Goal: Information Seeking & Learning: Learn about a topic

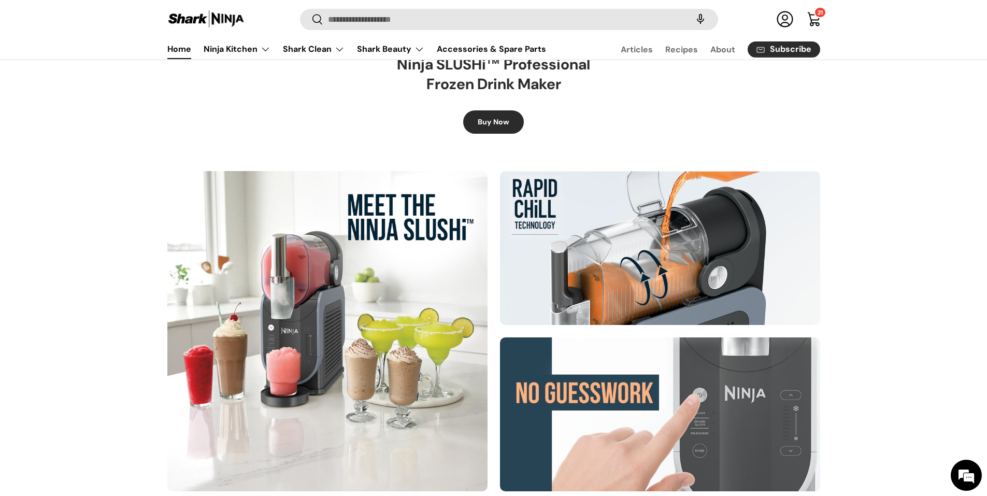
scroll to position [466, 0]
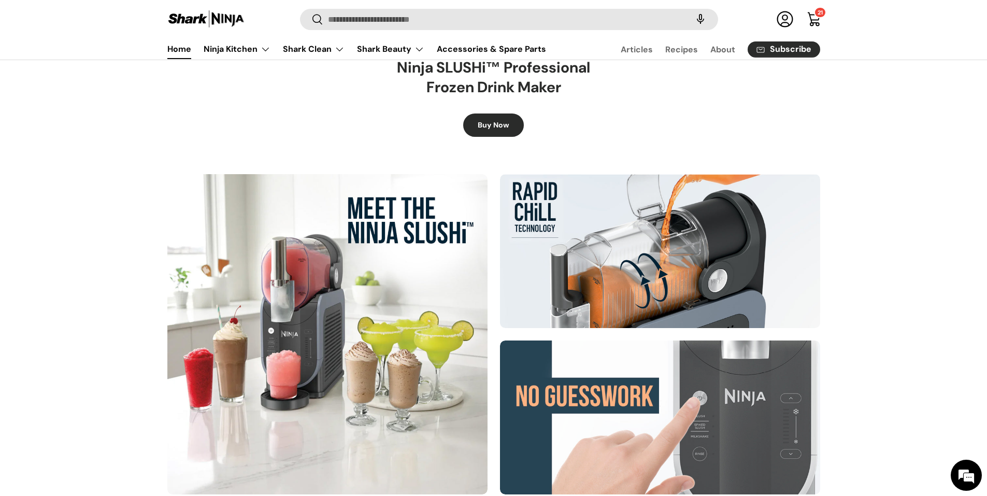
click at [357, 314] on div at bounding box center [327, 334] width 320 height 320
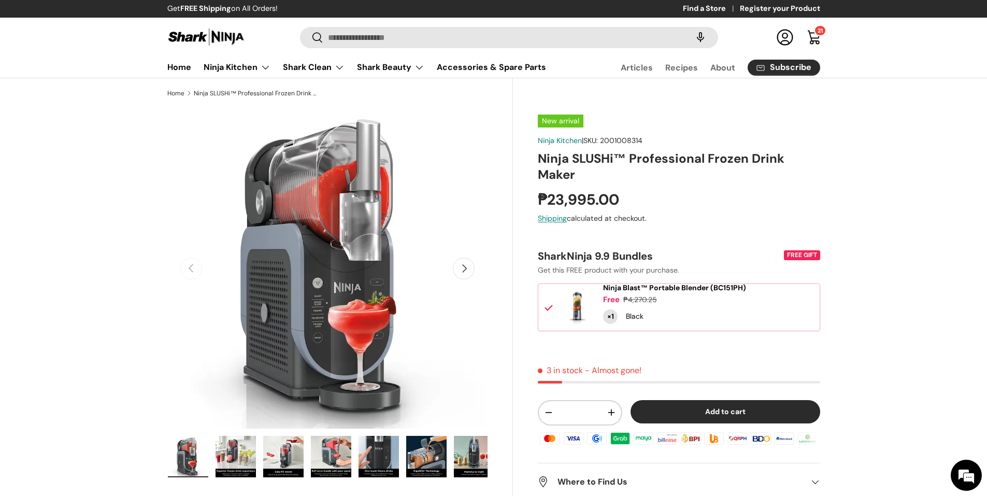
click at [235, 450] on img "Gallery Viewer" at bounding box center [235, 456] width 40 height 41
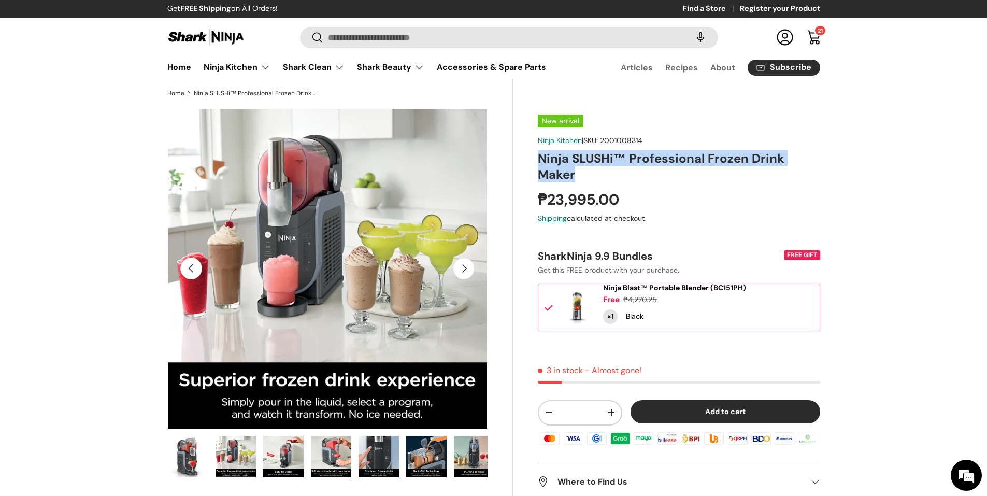
drag, startPoint x: 541, startPoint y: 157, endPoint x: 582, endPoint y: 174, distance: 44.6
click at [582, 174] on h1 "Ninja SLUSHi™ Professional Frozen Drink Maker" at bounding box center [679, 166] width 282 height 32
copy h1 "Ninja SLUSHi™ Professional Frozen Drink Maker"
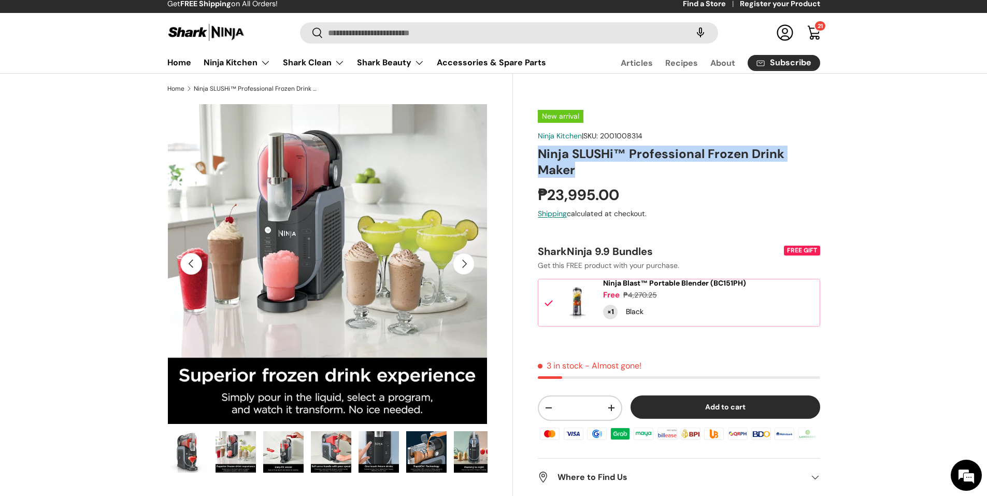
scroll to position [0, 0]
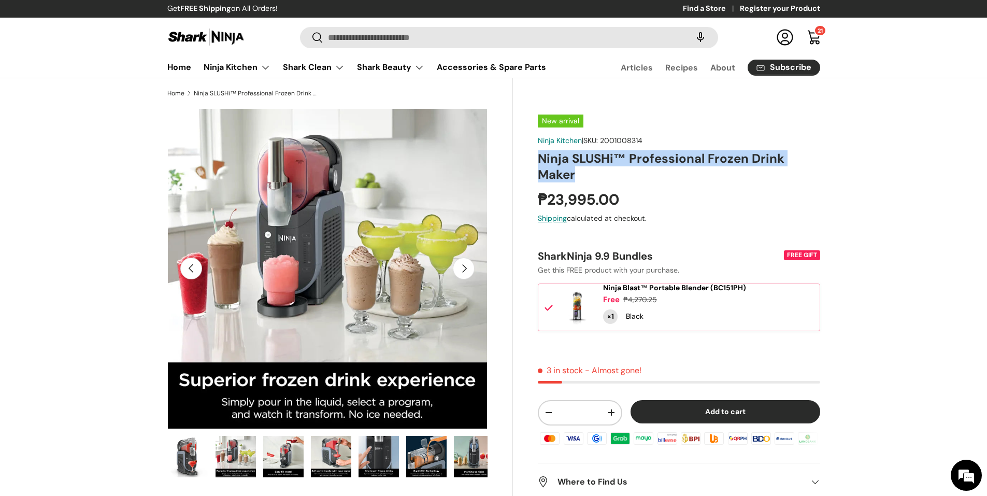
click at [218, 41] on img at bounding box center [206, 37] width 78 height 20
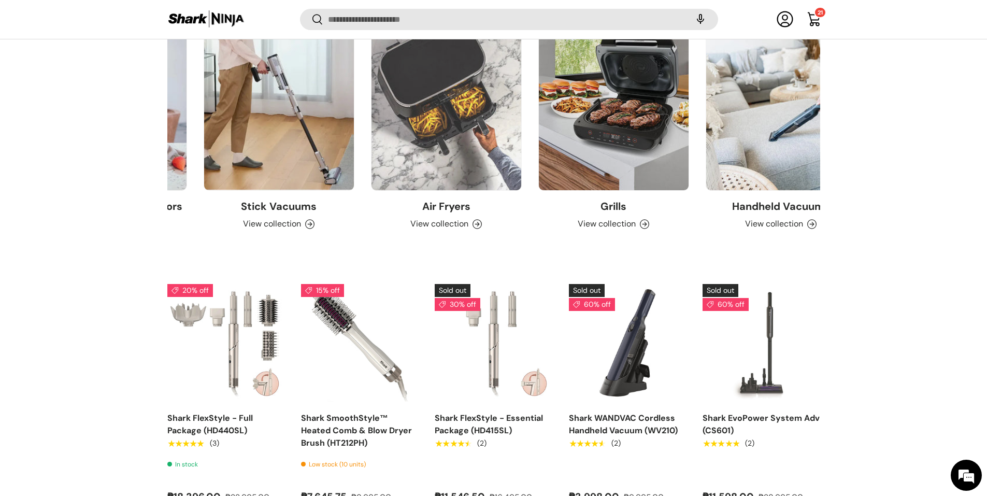
scroll to position [0, 669]
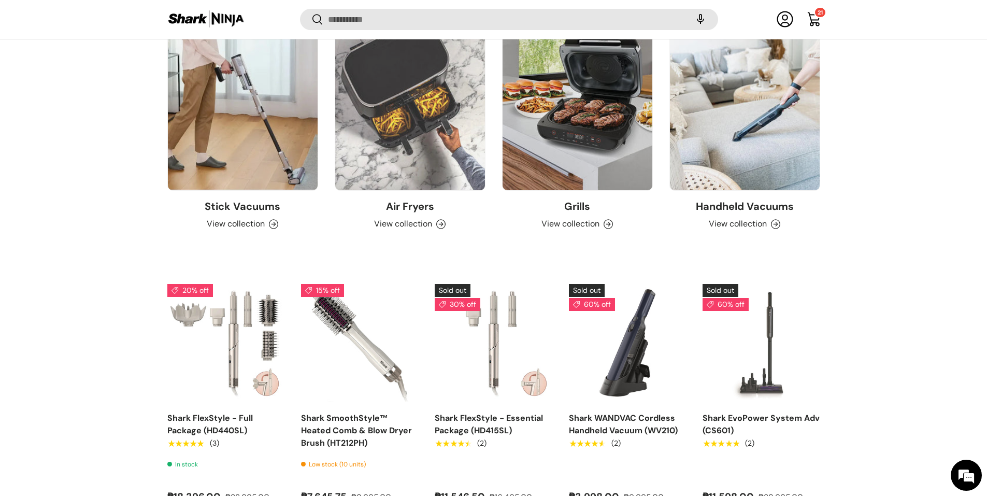
click at [569, 120] on link "Grills" at bounding box center [577, 96] width 150 height 187
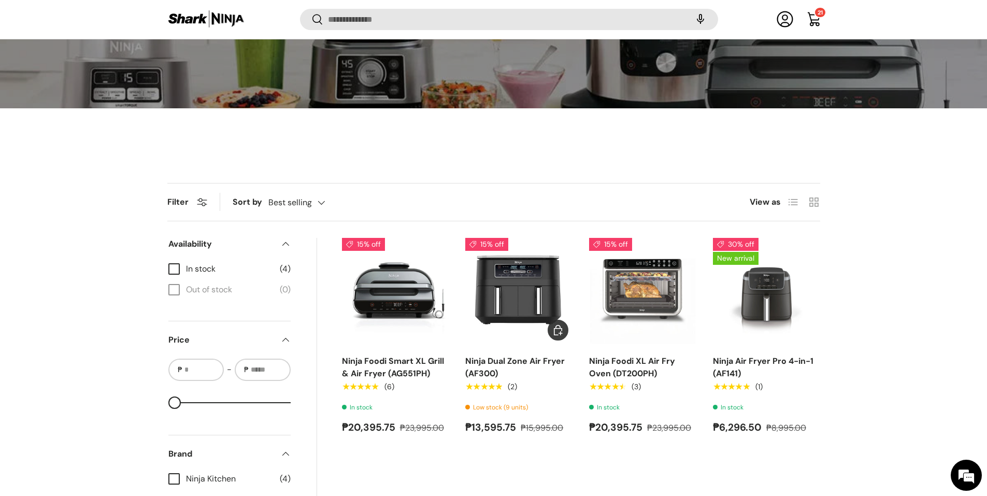
click at [0, 0] on img "Ninja Dual Zone Air Fryer (AF300)" at bounding box center [0, 0] width 0 height 0
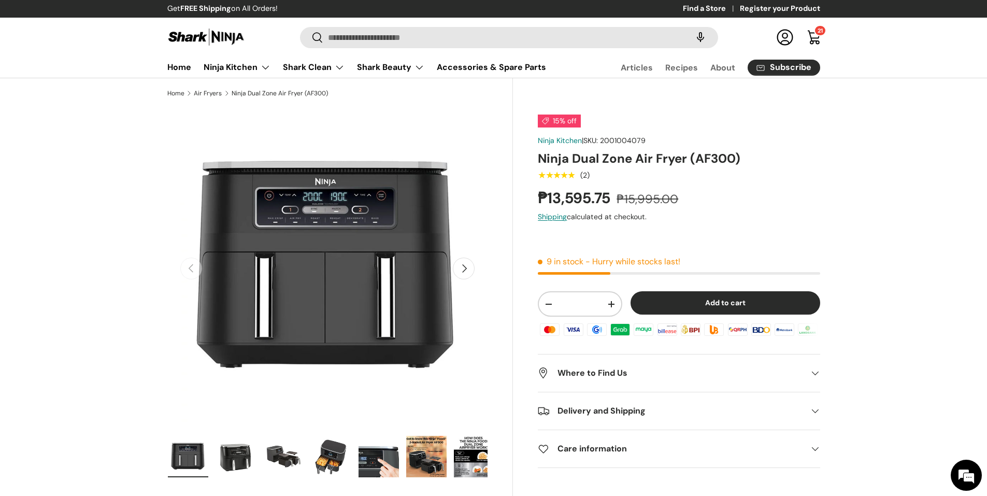
click at [236, 460] on img "Gallery Viewer" at bounding box center [235, 456] width 40 height 41
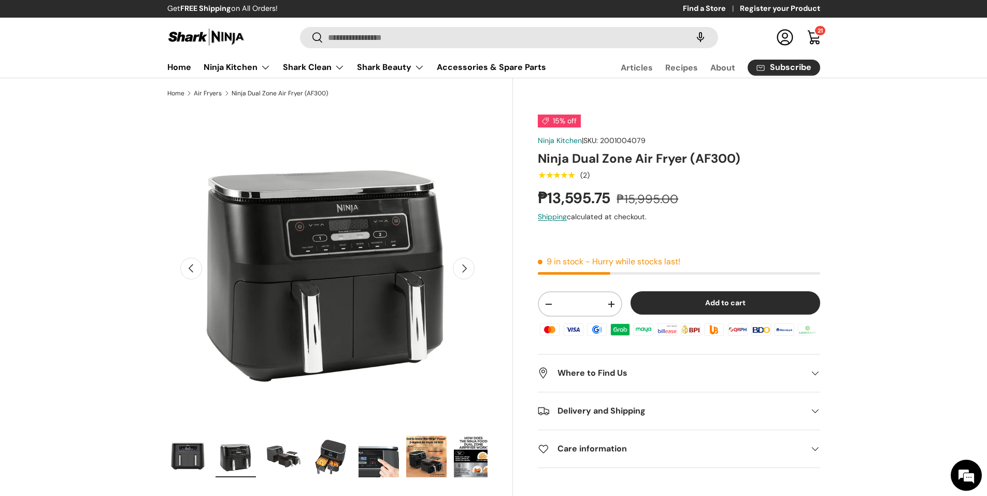
click at [271, 464] on img "Gallery Viewer" at bounding box center [283, 456] width 40 height 41
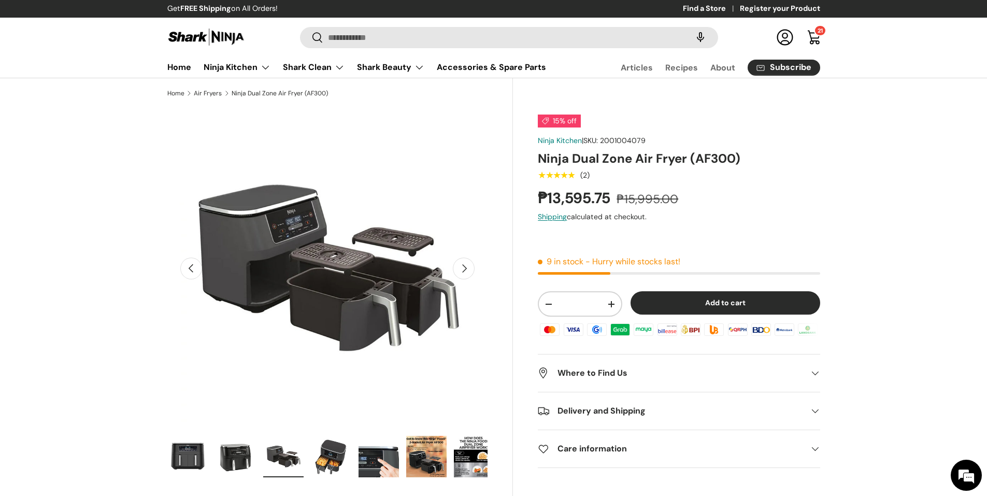
click at [293, 463] on img "Gallery Viewer" at bounding box center [283, 456] width 40 height 41
click at [318, 457] on img "Gallery Viewer" at bounding box center [331, 456] width 40 height 41
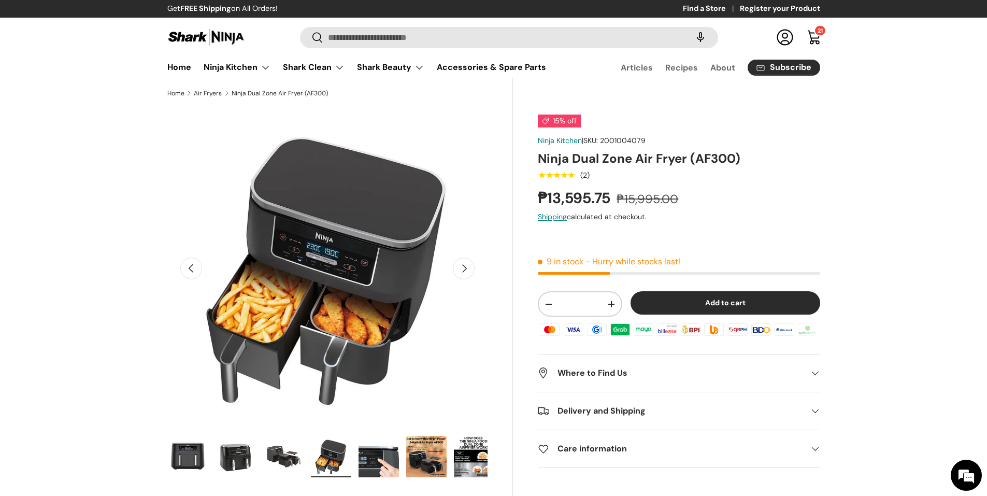
click at [375, 463] on img "Gallery Viewer" at bounding box center [378, 456] width 40 height 41
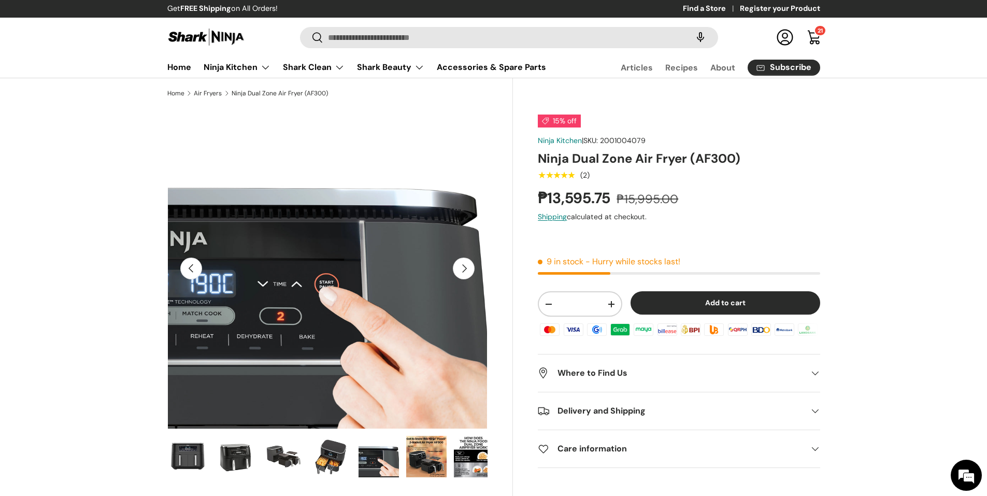
click at [392, 457] on img "Gallery Viewer" at bounding box center [378, 456] width 40 height 41
click at [423, 458] on img "Gallery Viewer" at bounding box center [426, 456] width 40 height 41
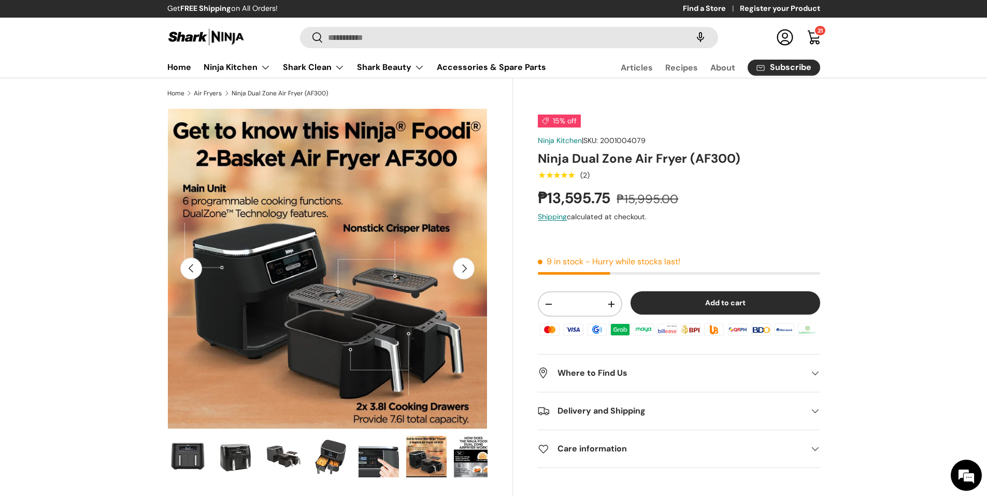
click at [472, 453] on img "Gallery Viewer" at bounding box center [474, 456] width 40 height 41
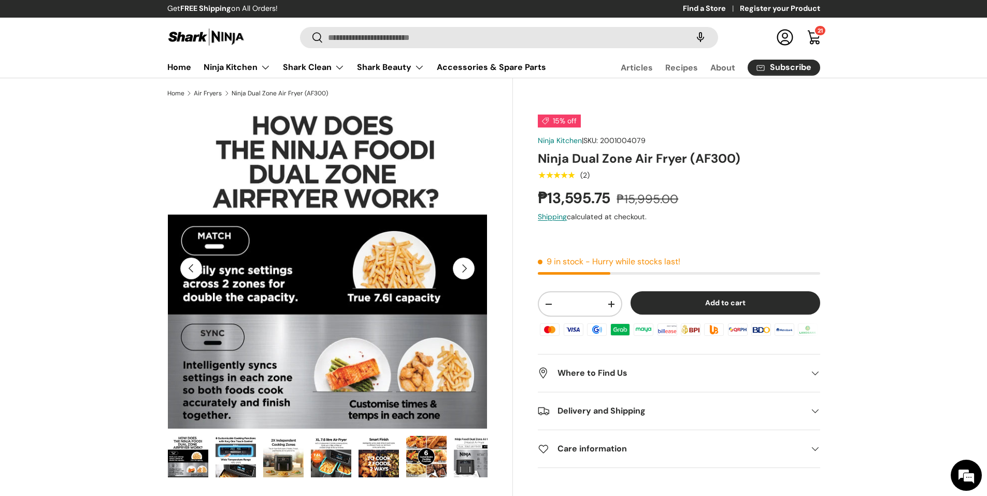
scroll to position [0, 0]
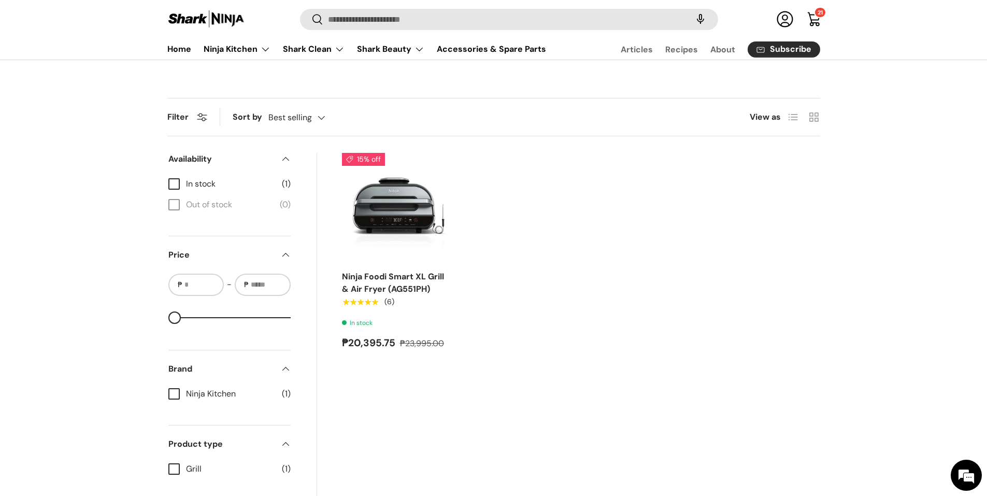
scroll to position [311, 0]
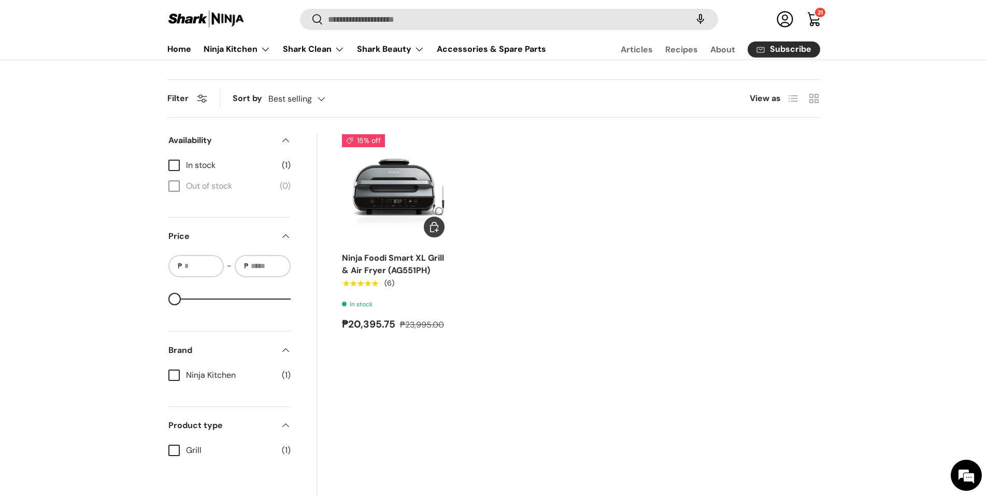
click at [0, 0] on img "Ninja Foodi Smart XL Grill & Air Fryer (AG551PH)" at bounding box center [0, 0] width 0 height 0
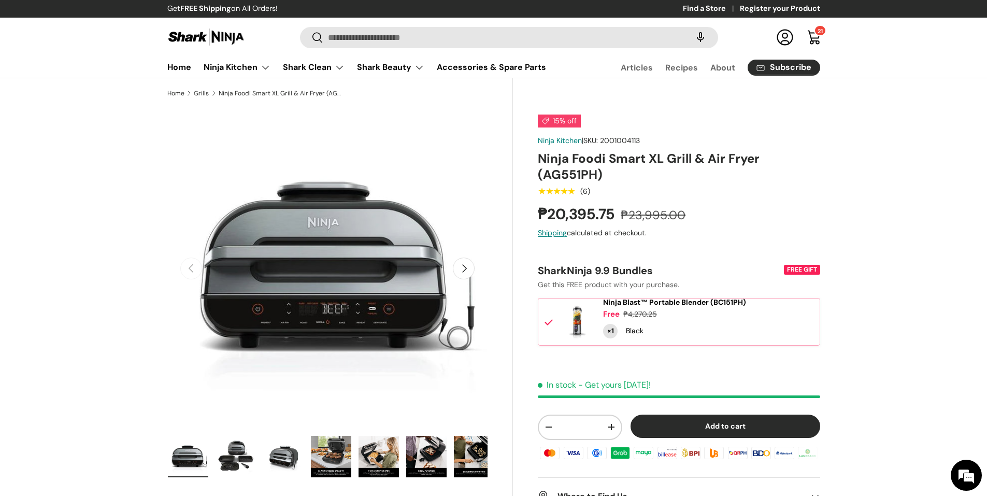
click at [242, 453] on img "Gallery Viewer" at bounding box center [235, 456] width 40 height 41
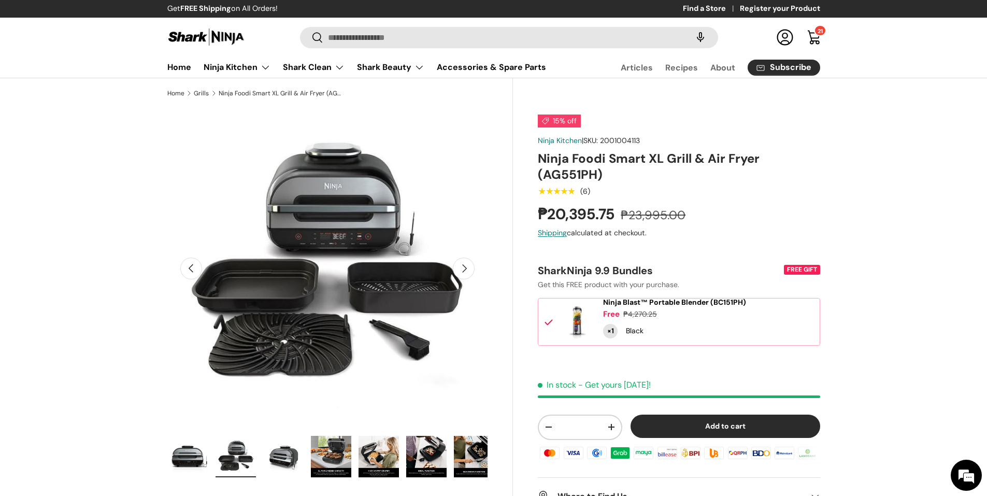
click at [283, 456] on img "Gallery Viewer" at bounding box center [283, 456] width 40 height 41
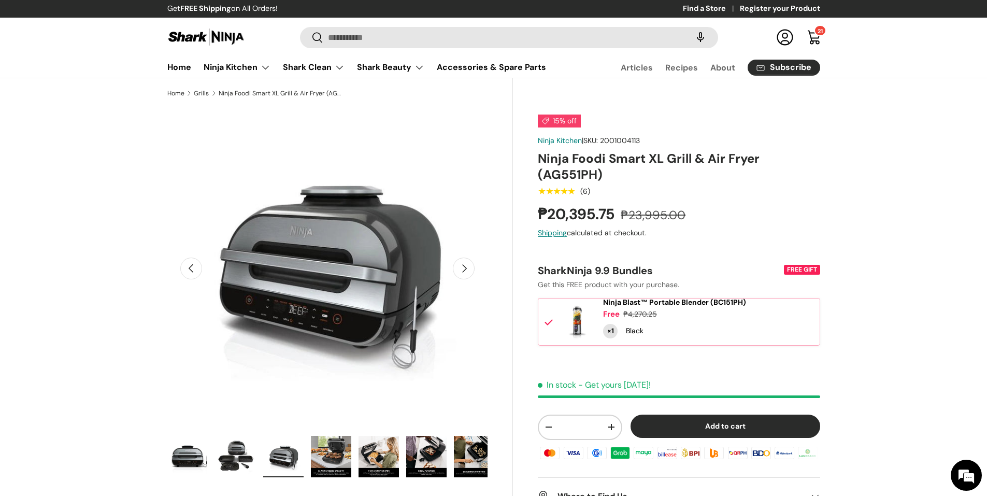
click at [336, 458] on img "Gallery Viewer" at bounding box center [331, 456] width 40 height 41
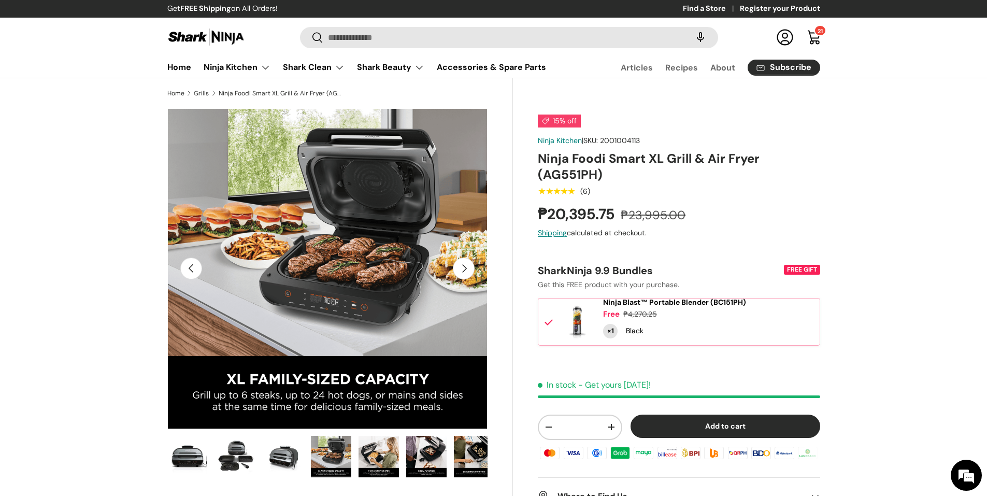
click at [371, 459] on img "Gallery Viewer" at bounding box center [378, 456] width 40 height 41
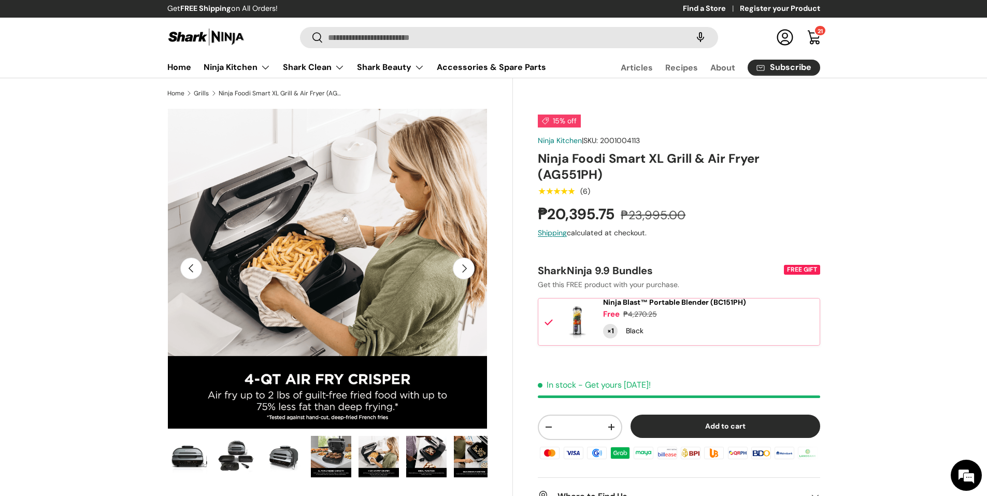
click at [325, 453] on img "Gallery Viewer" at bounding box center [331, 456] width 40 height 41
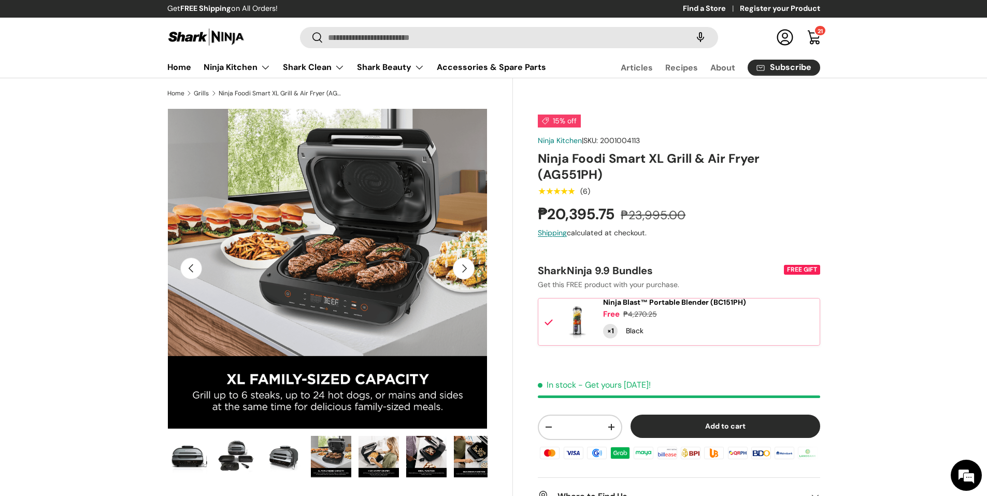
click at [414, 455] on img "Gallery Viewer" at bounding box center [426, 456] width 40 height 41
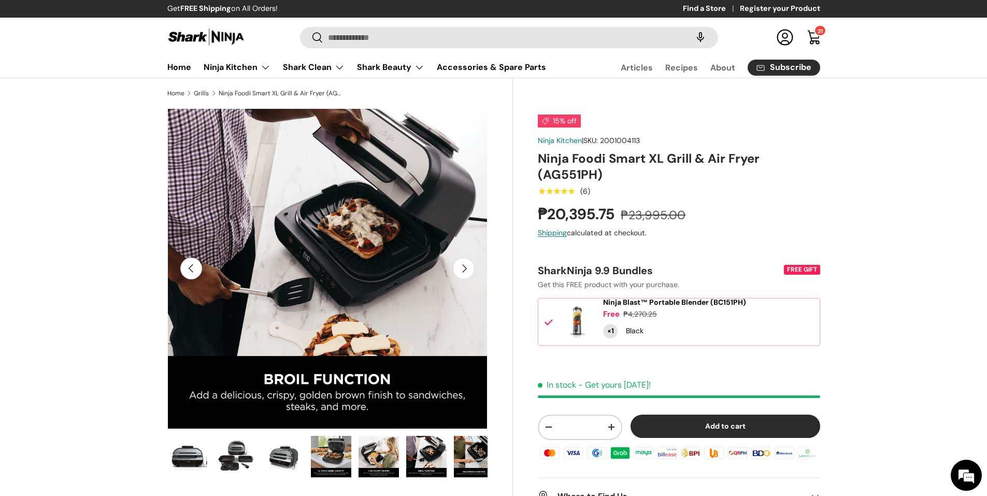
click at [447, 455] on ul "Load image 1 in gallery view Load image 2 in gallery view Load image 3 in galle…" at bounding box center [327, 458] width 321 height 46
click at [472, 450] on img "Gallery Viewer" at bounding box center [474, 456] width 40 height 41
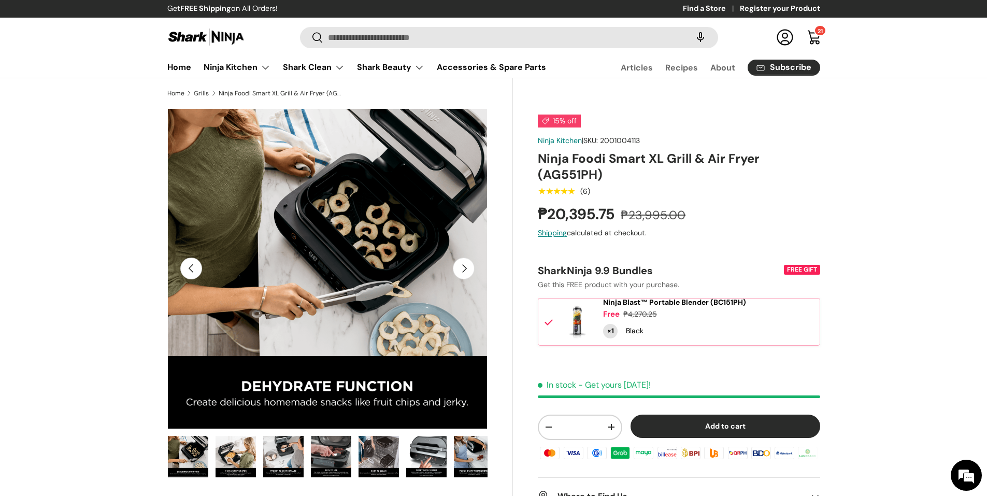
scroll to position [0, 0]
click at [391, 463] on img "Gallery Viewer" at bounding box center [378, 456] width 40 height 41
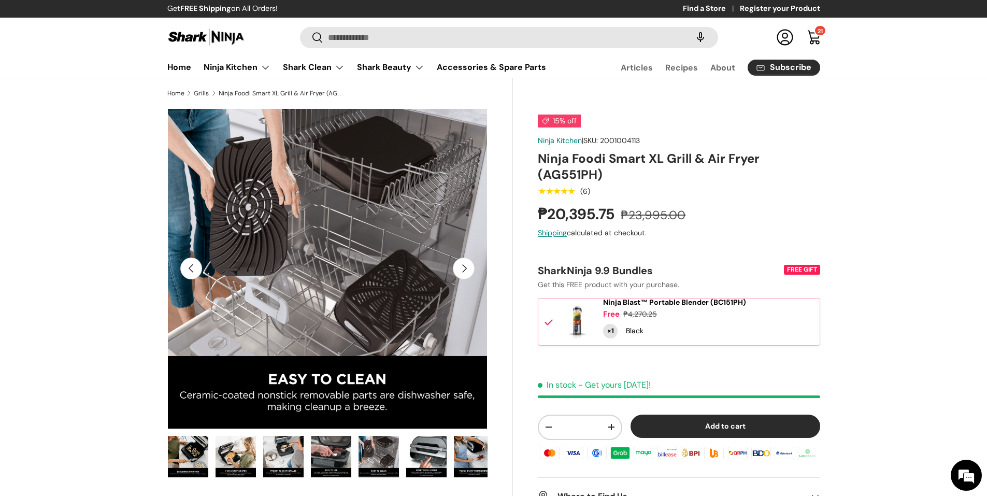
click at [351, 460] on ul "Load image 1 in gallery view Load image 2 in gallery view Load image 3 in galle…" at bounding box center [327, 458] width 321 height 46
click at [343, 460] on img "Gallery Viewer" at bounding box center [331, 456] width 40 height 41
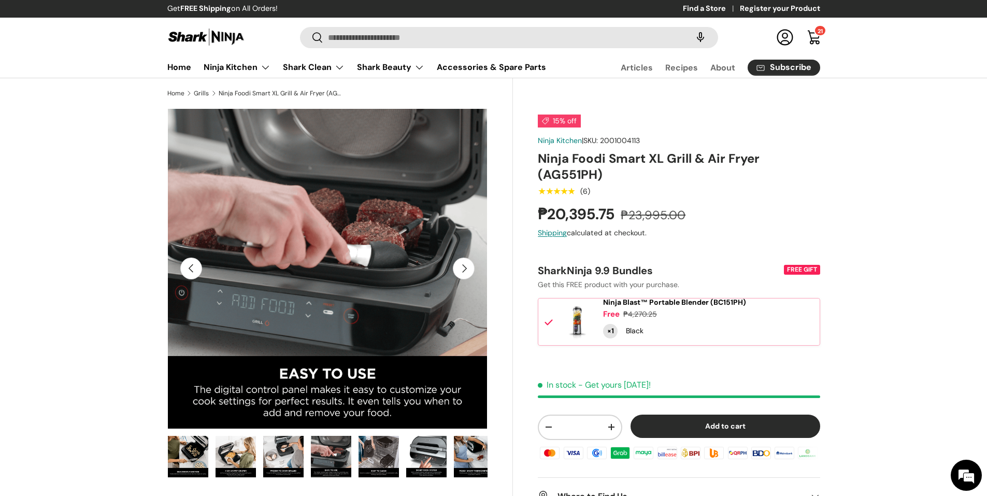
click at [300, 458] on img "Gallery Viewer" at bounding box center [283, 456] width 40 height 41
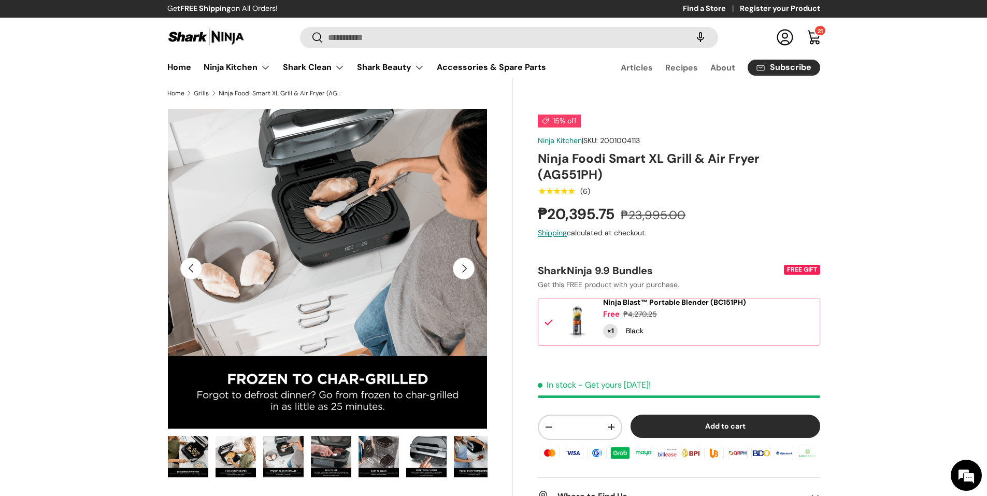
click at [244, 453] on img "Gallery Viewer" at bounding box center [235, 456] width 40 height 41
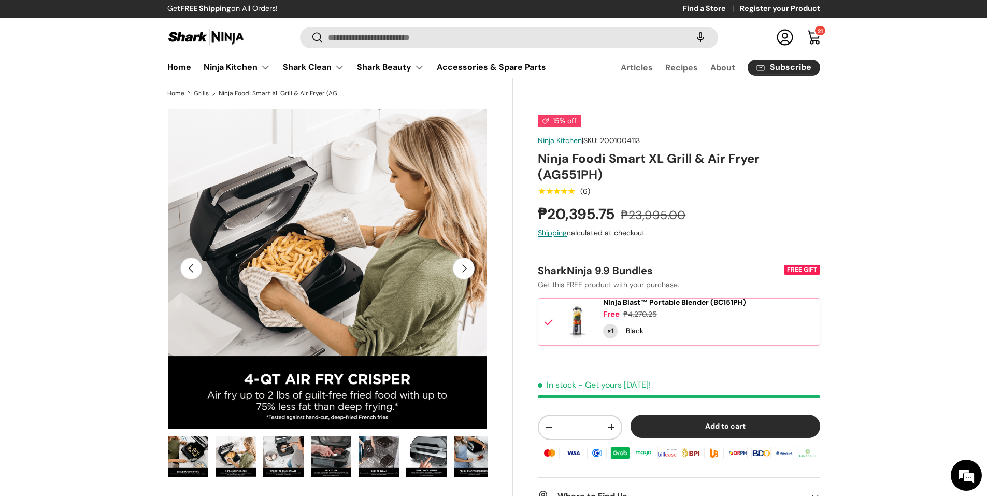
click at [190, 454] on img "Gallery Viewer" at bounding box center [188, 456] width 40 height 41
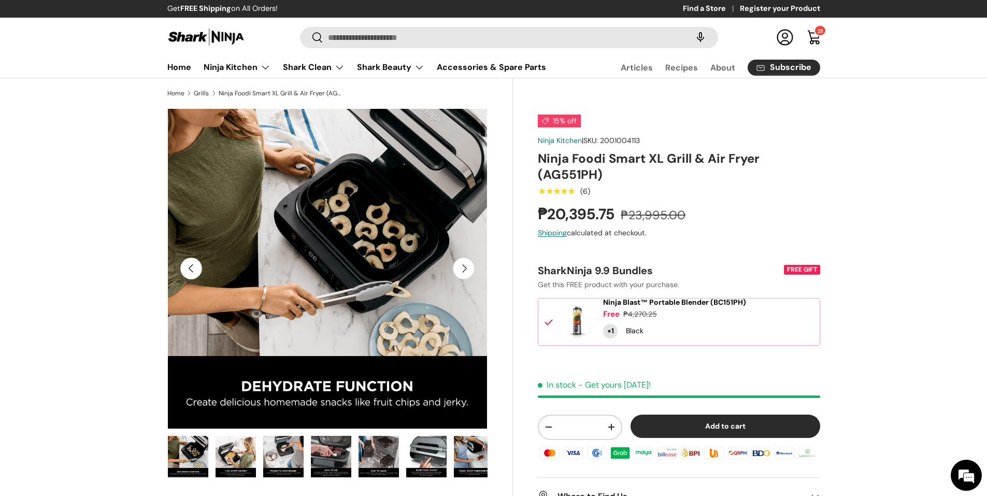
click at [200, 269] on button "Previous" at bounding box center [191, 268] width 22 height 22
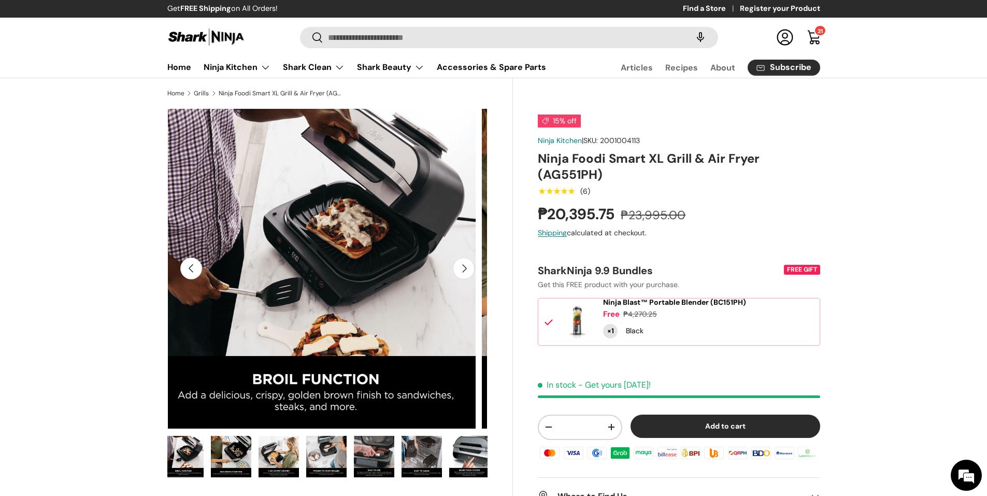
scroll to position [0, 238]
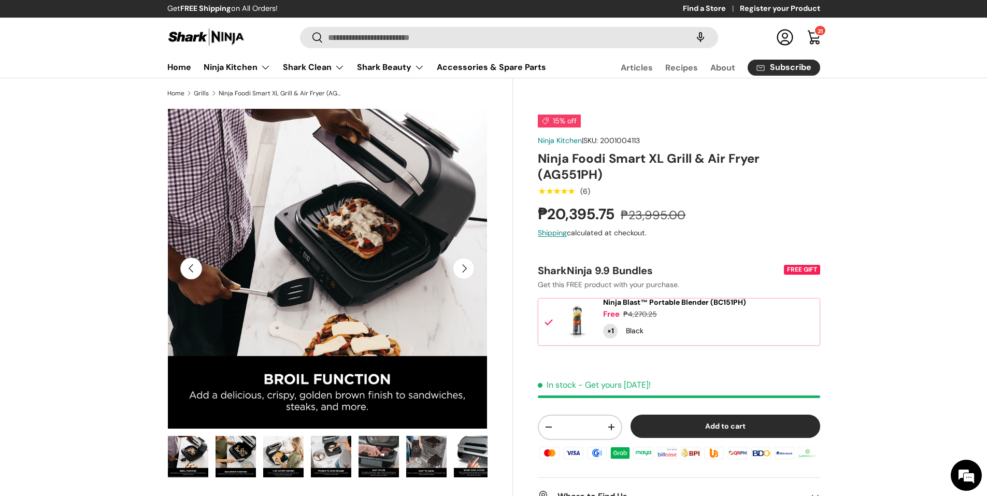
click at [200, 269] on button "Previous" at bounding box center [191, 268] width 22 height 22
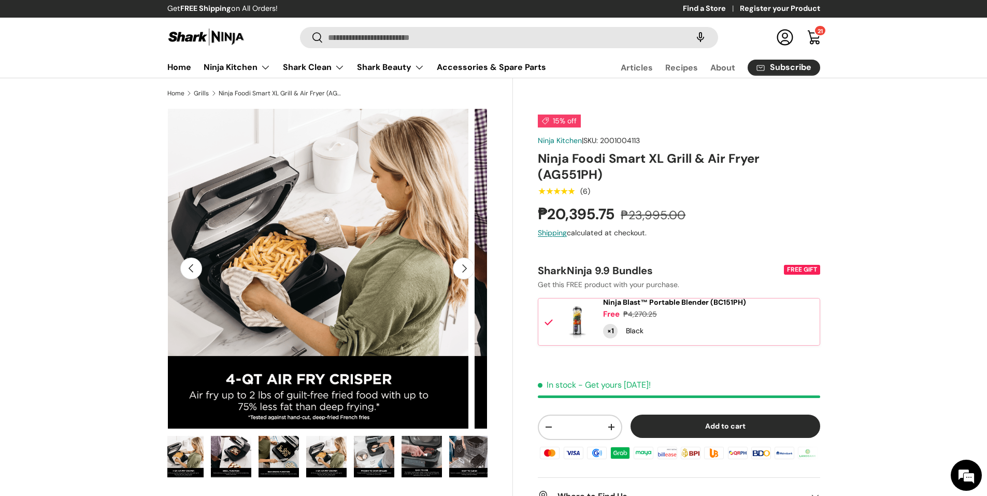
scroll to position [0, 191]
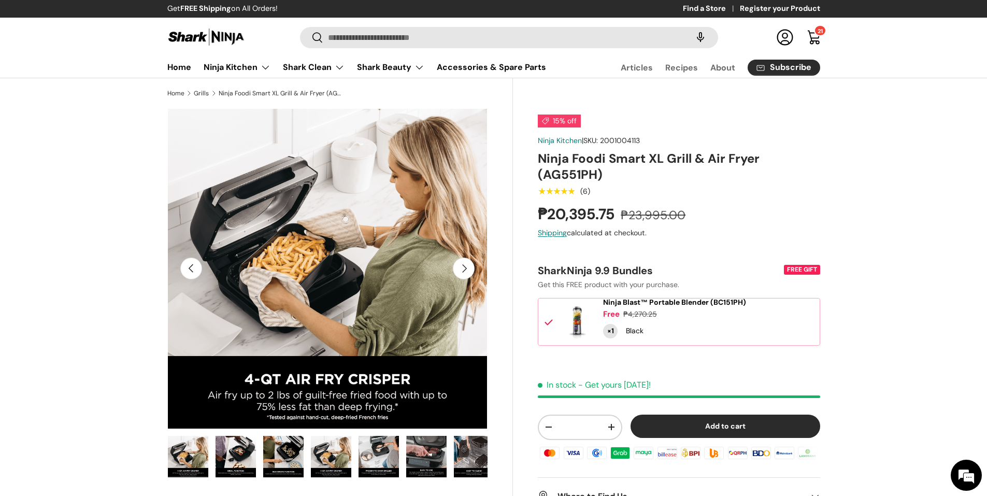
click at [199, 269] on button "Previous" at bounding box center [191, 268] width 22 height 22
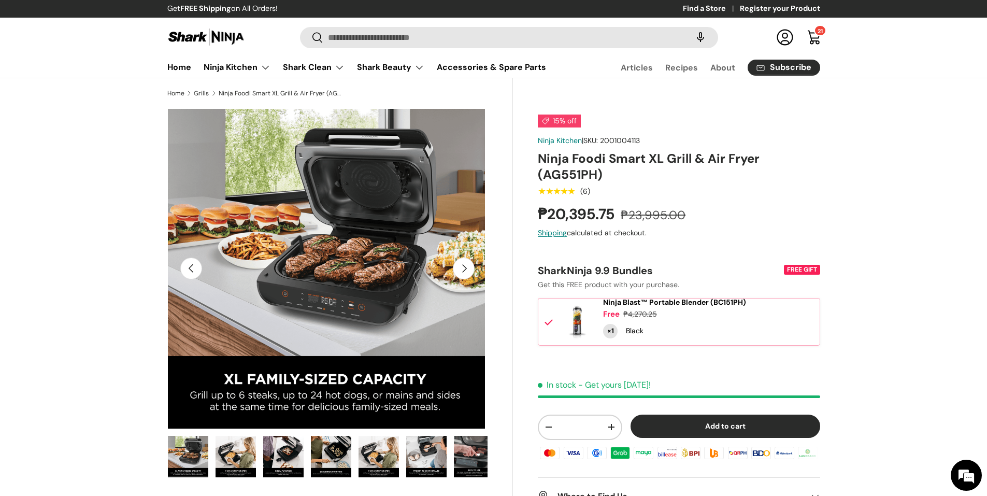
scroll to position [0, 977]
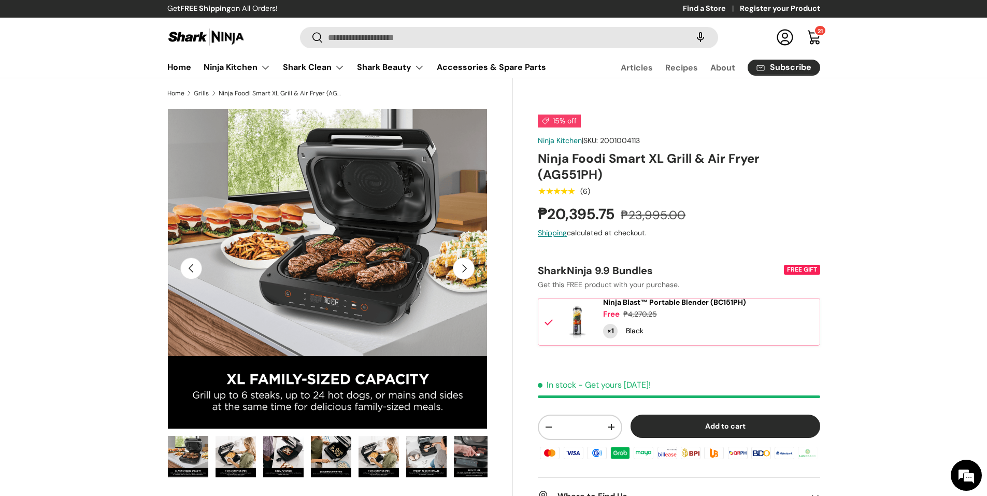
click at [196, 269] on button "Previous" at bounding box center [191, 268] width 22 height 22
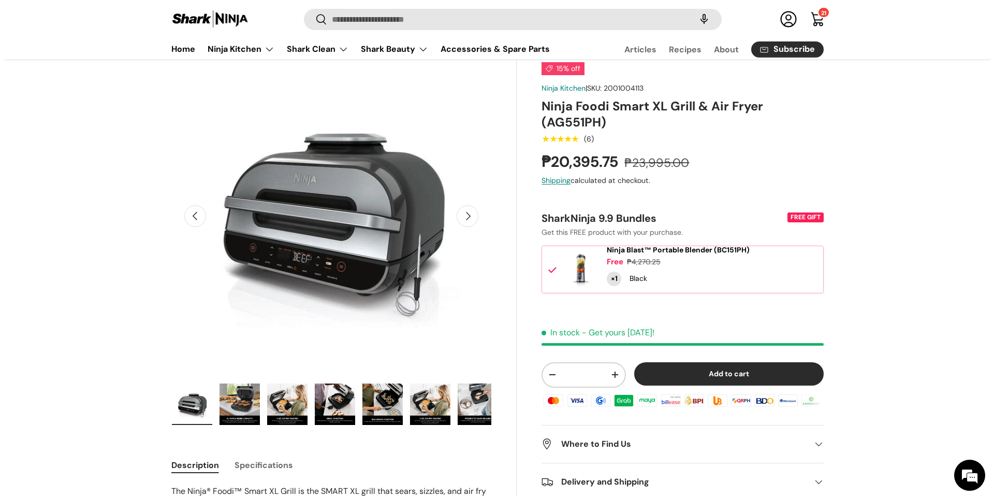
scroll to position [0, 0]
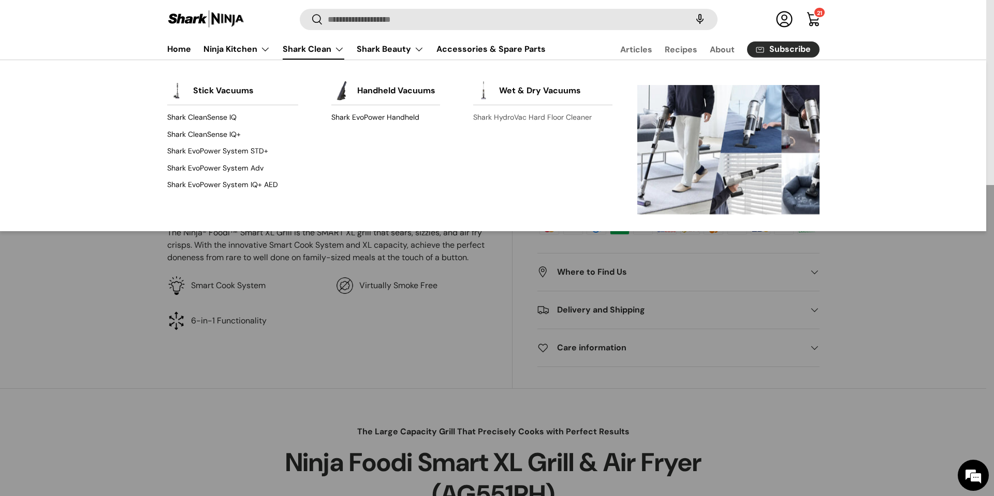
click at [516, 119] on link "Shark HydroVac Hard Floor Cleaner" at bounding box center [542, 117] width 139 height 17
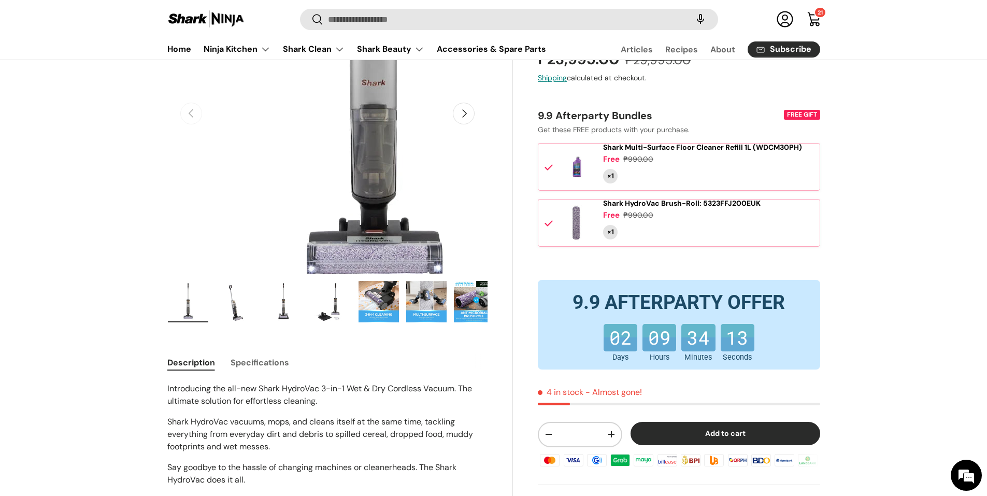
scroll to position [155, 0]
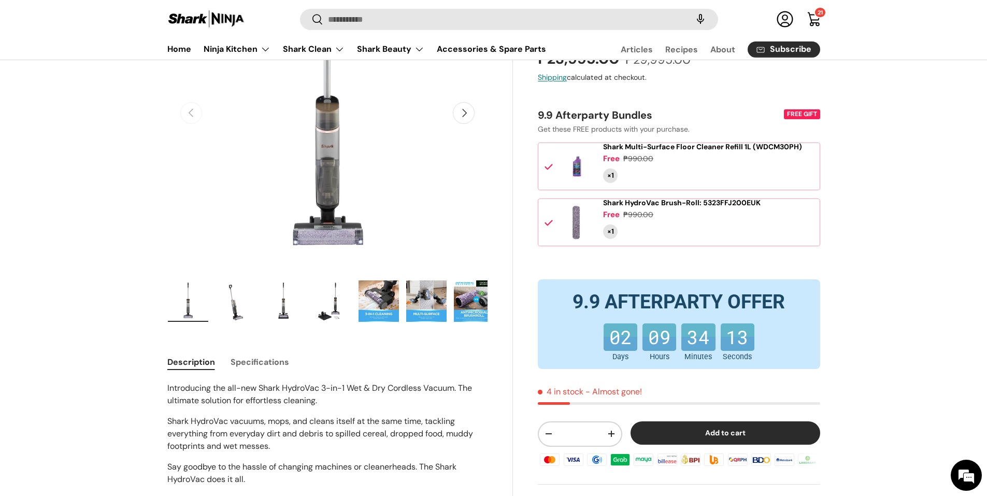
click at [326, 301] on img "Gallery Viewer" at bounding box center [331, 300] width 40 height 41
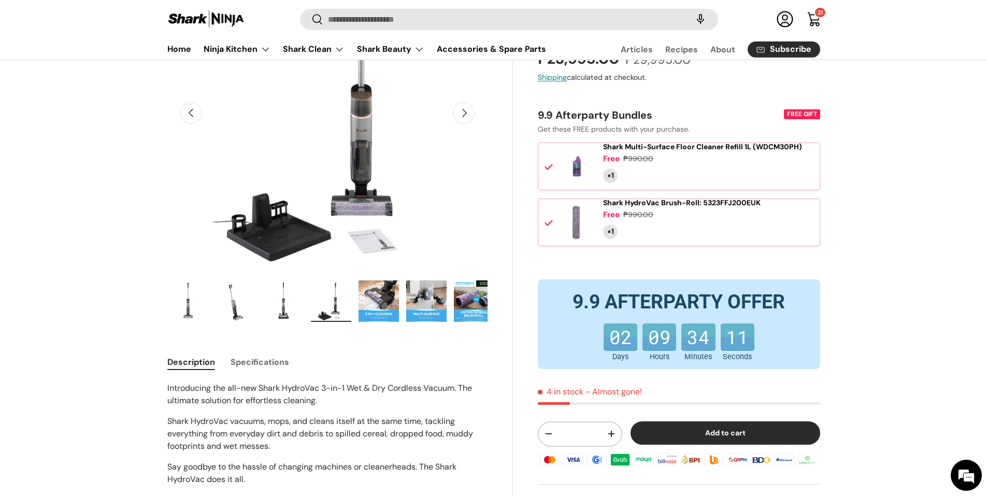
click at [359, 305] on img "Gallery Viewer" at bounding box center [378, 300] width 40 height 41
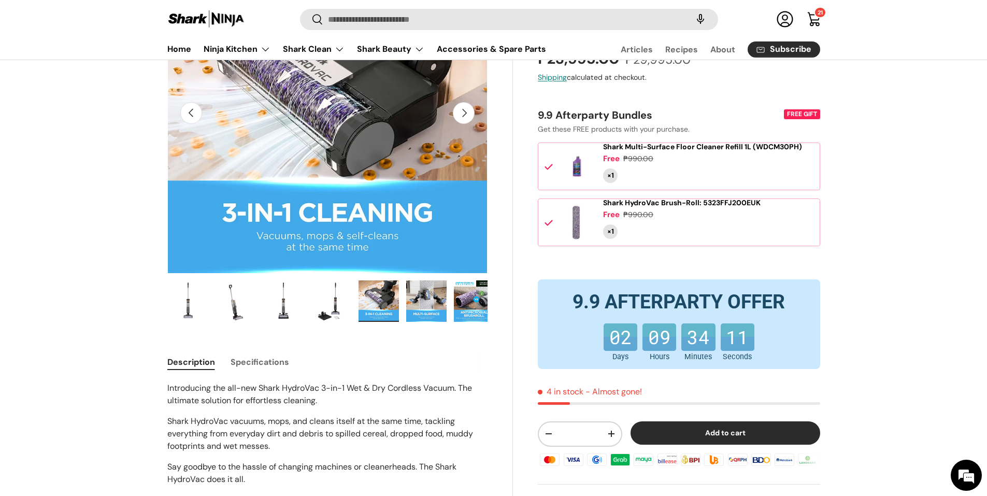
click at [409, 309] on img "Gallery Viewer" at bounding box center [426, 300] width 40 height 41
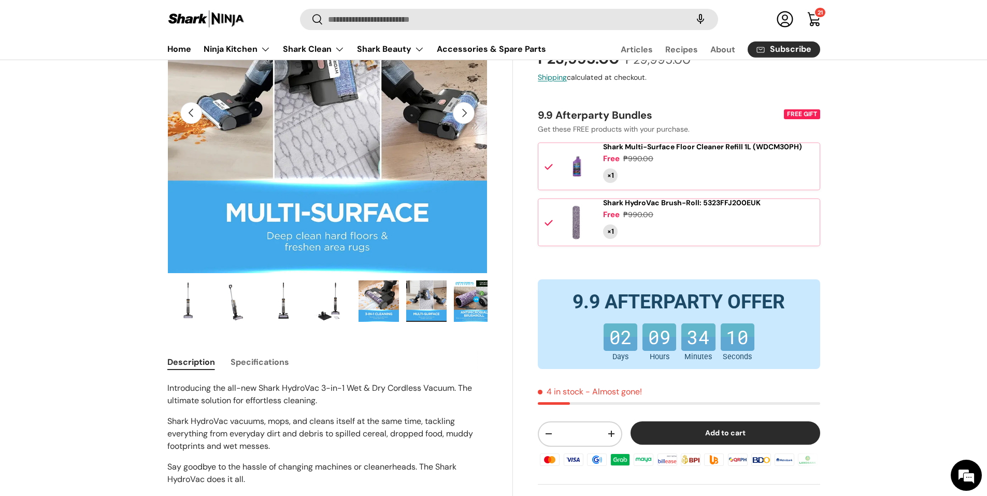
click at [454, 302] on img "Gallery Viewer" at bounding box center [474, 300] width 40 height 41
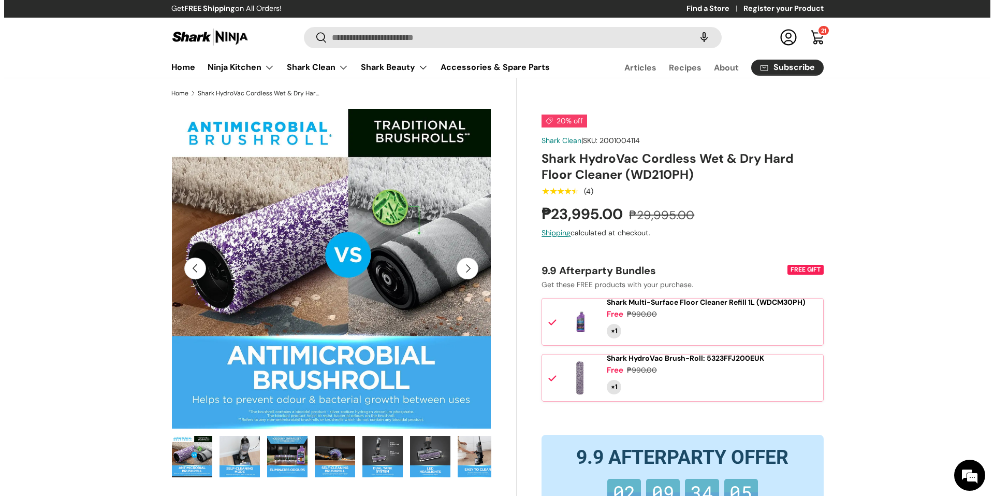
scroll to position [0, 0]
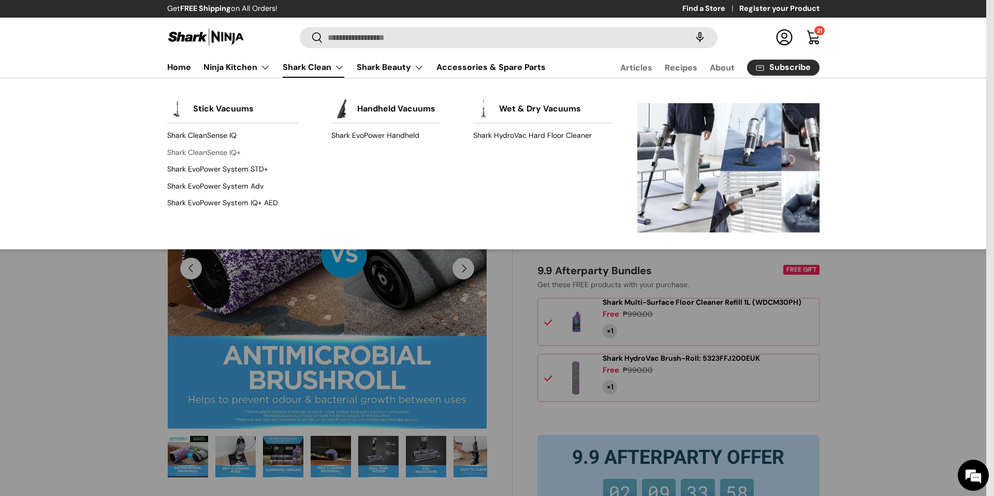
click at [238, 148] on link "Shark CleanSense IQ+" at bounding box center [233, 152] width 132 height 17
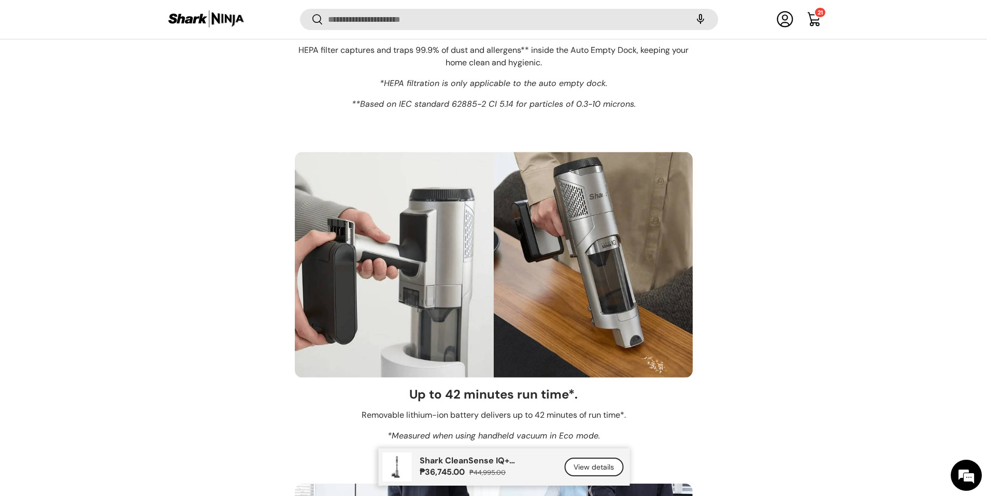
scroll to position [6419, 0]
